Goal: Information Seeking & Learning: Learn about a topic

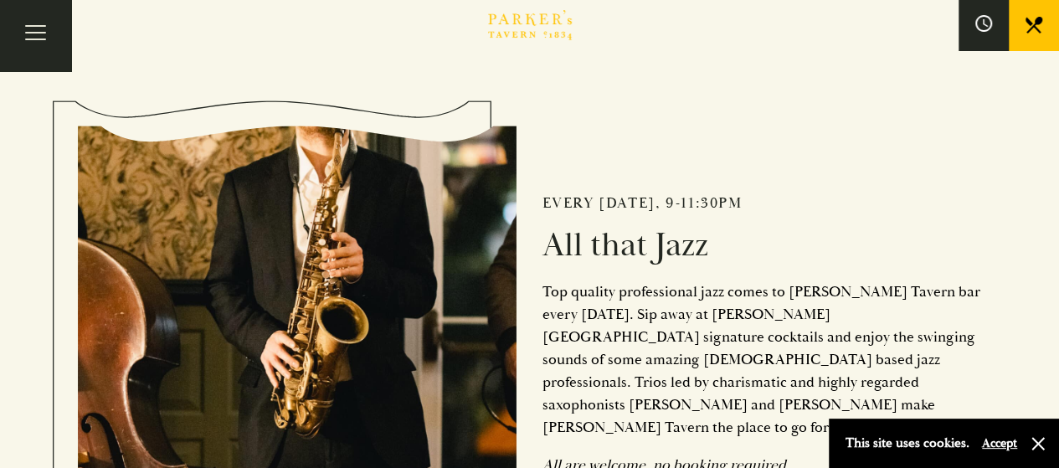
scroll to position [502, 0]
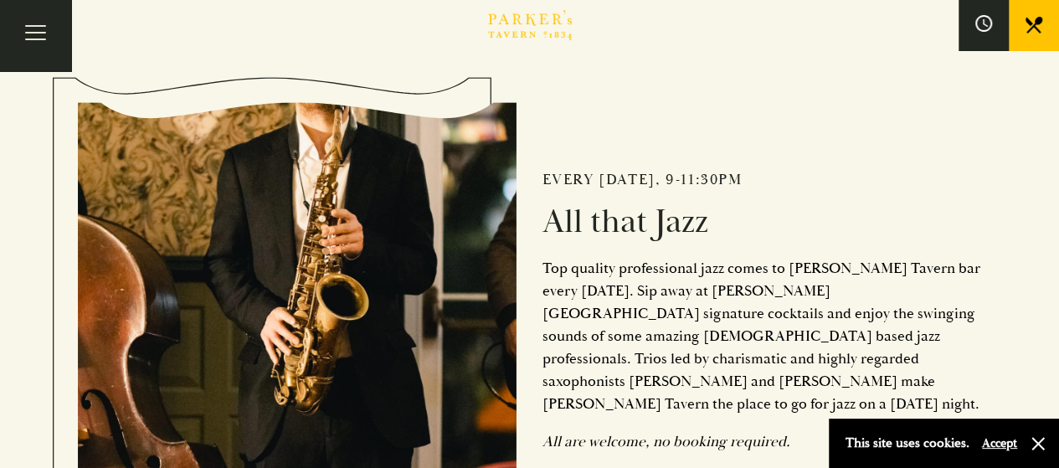
click at [996, 448] on button "Accept" at bounding box center [999, 443] width 35 height 16
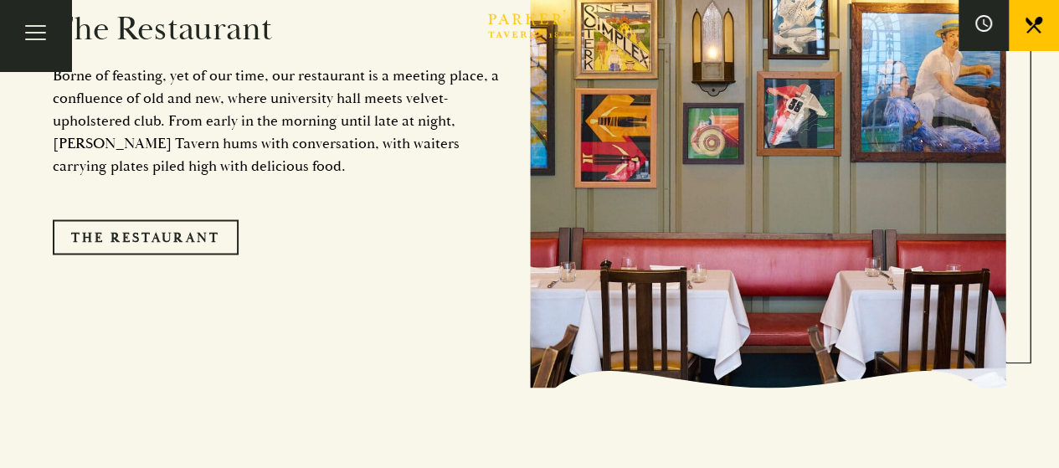
scroll to position [1256, 0]
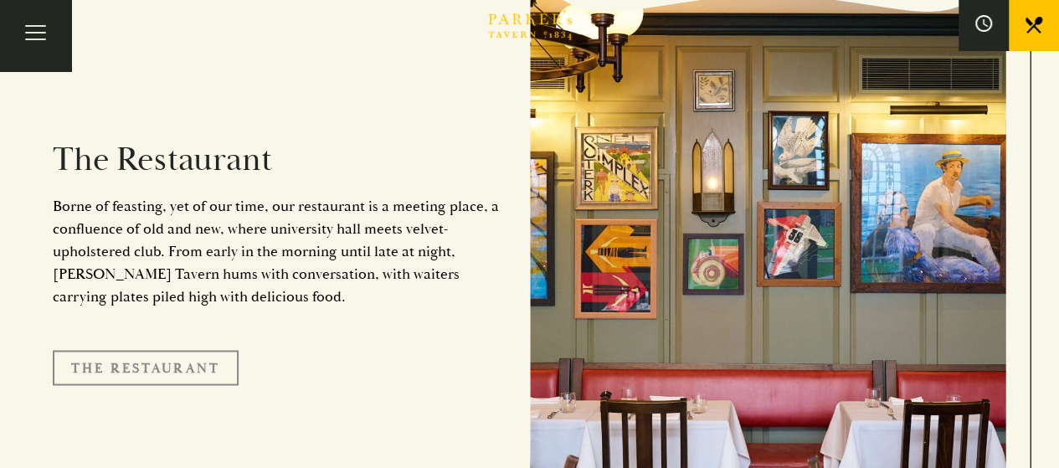
click at [141, 350] on link "The Restaurant" at bounding box center [146, 367] width 186 height 35
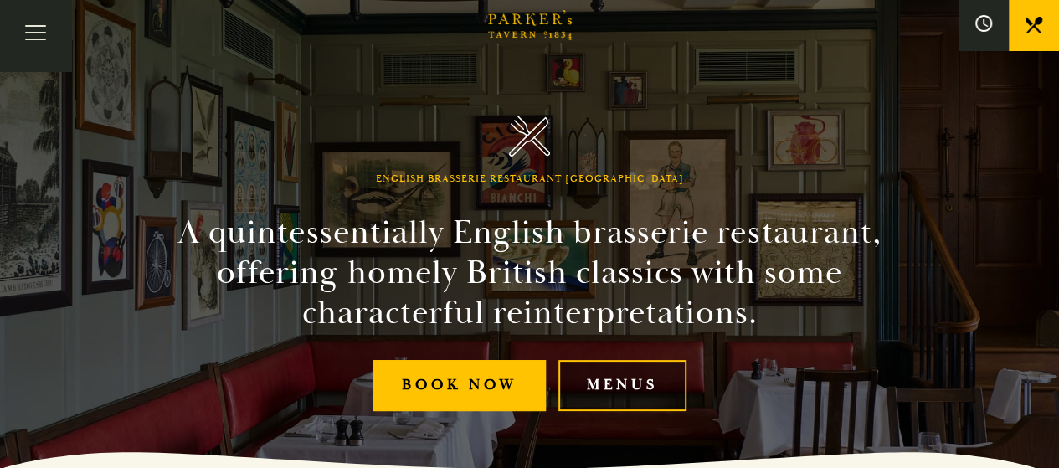
click at [621, 390] on link "Menus" at bounding box center [622, 385] width 128 height 51
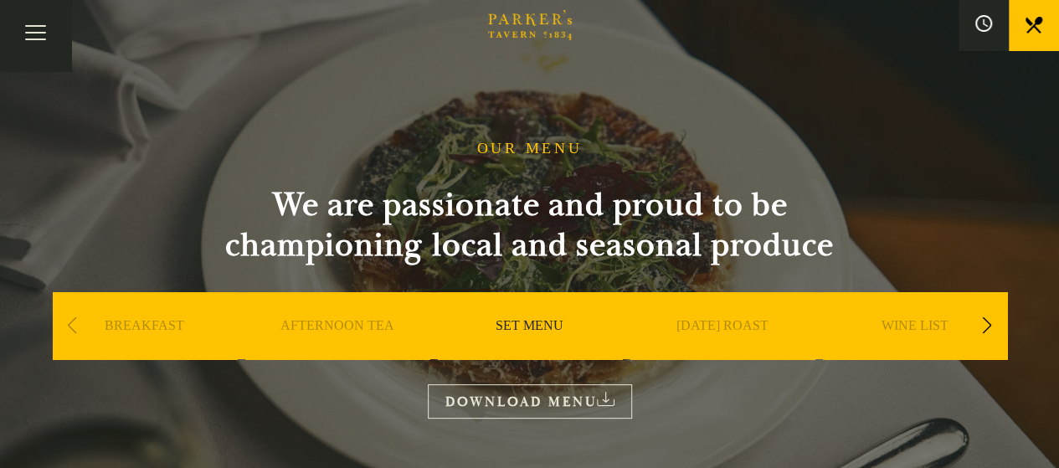
click at [527, 329] on link "SET MENU" at bounding box center [530, 350] width 68 height 67
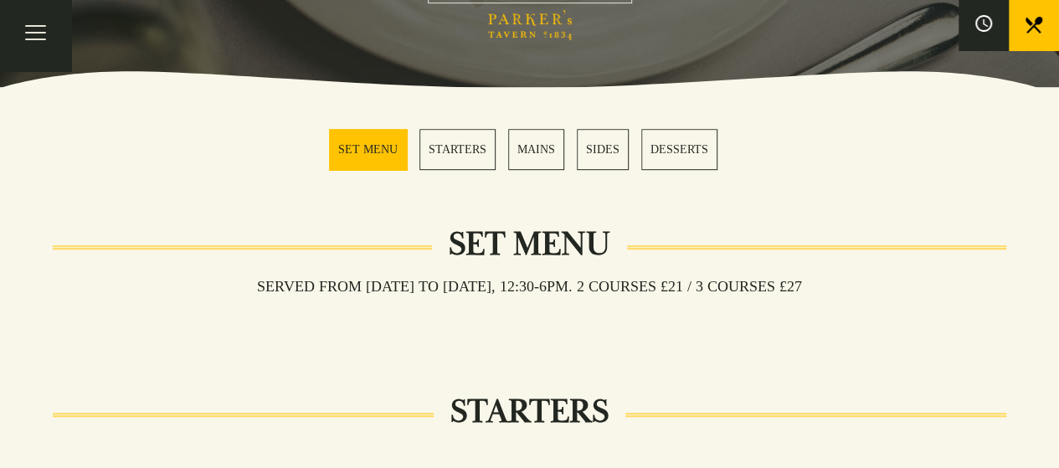
scroll to position [419, 0]
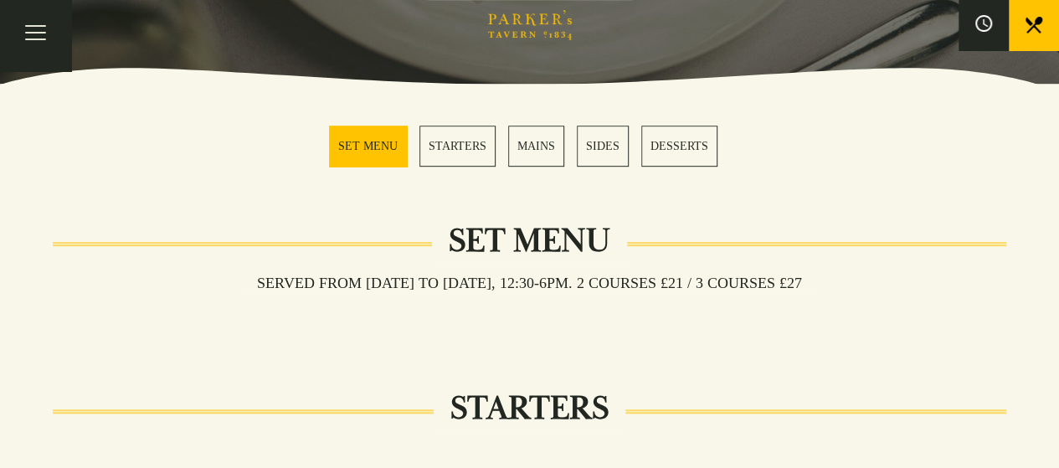
click at [369, 147] on link "SET MENU" at bounding box center [368, 146] width 78 height 41
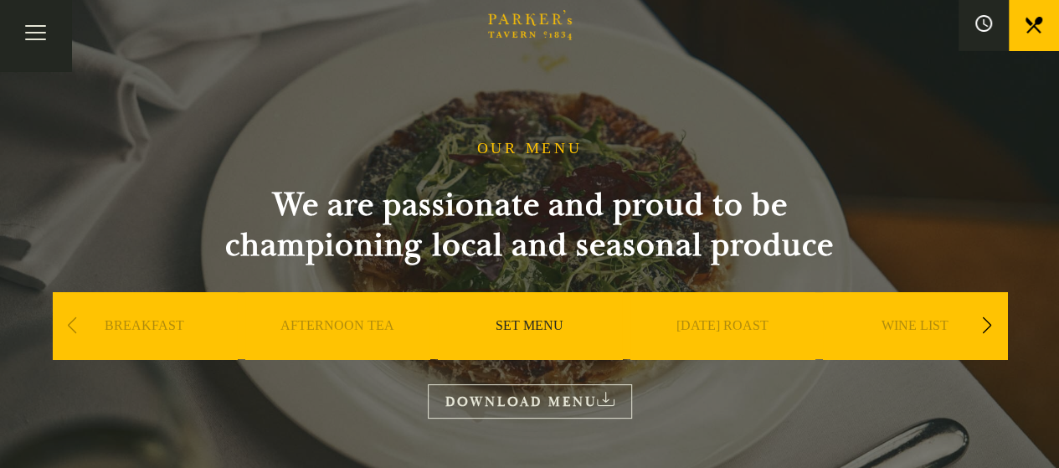
click at [992, 329] on div "Next slide" at bounding box center [987, 325] width 23 height 37
click at [910, 326] on link "A LA CARTE" at bounding box center [915, 350] width 78 height 67
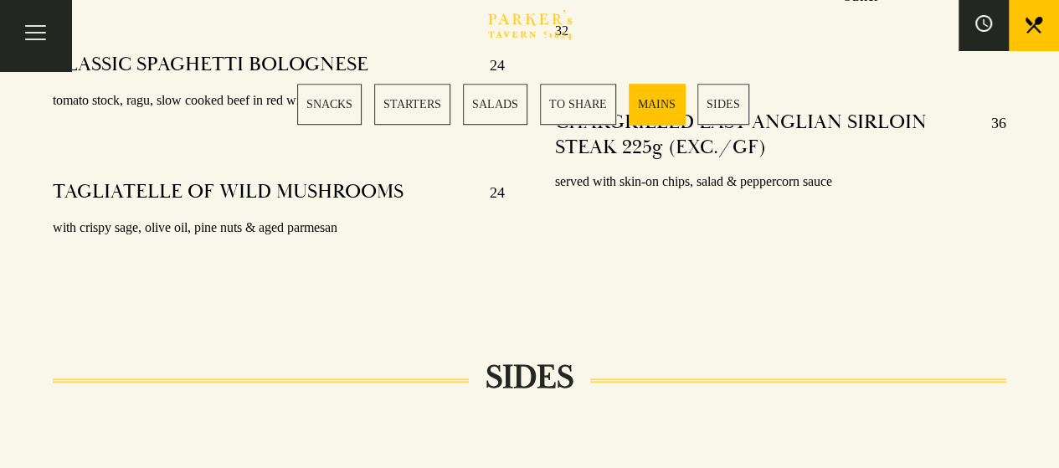
scroll to position [3767, 0]
